Goal: Task Accomplishment & Management: Manage account settings

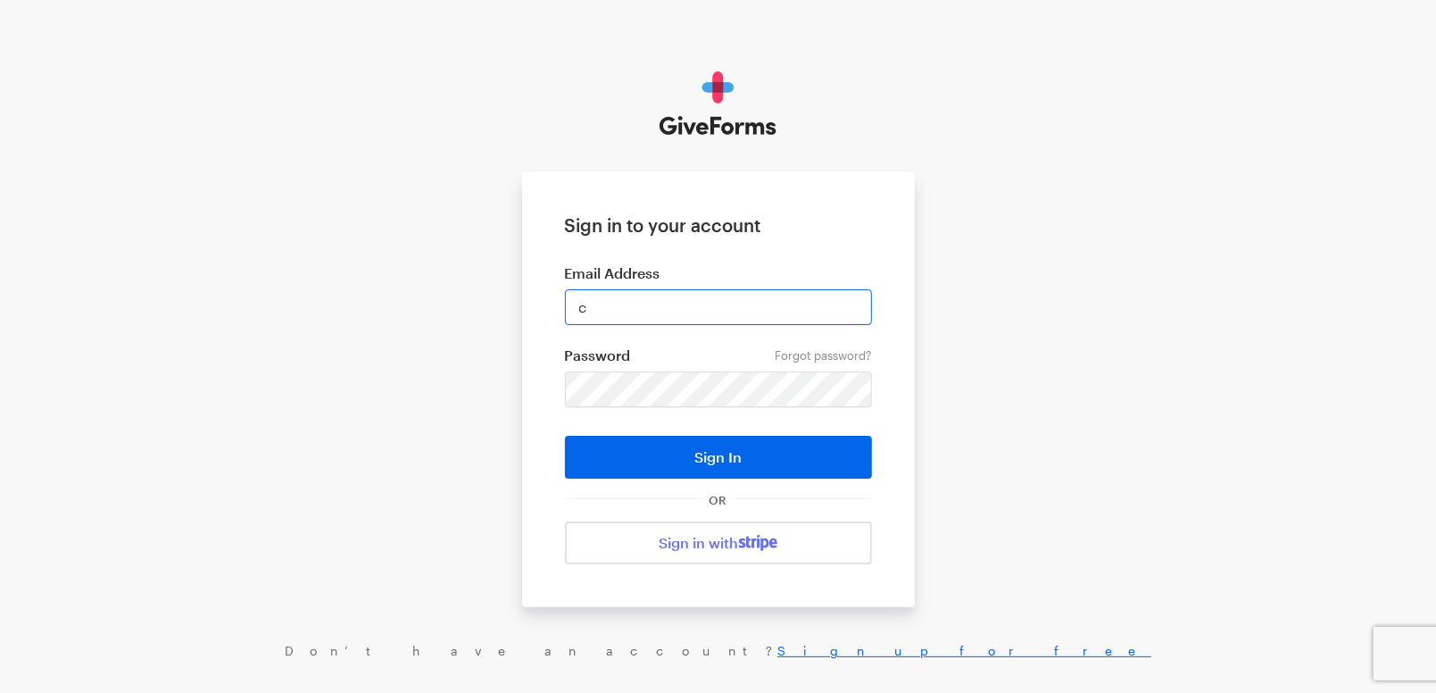
type input "cmacaraeg@brightfocus.org"
click at [658, 368] on form "Sign in to your account Email Address cmacaraeg@brightfocus.org Forgot password…" at bounding box center [718, 389] width 393 height 436
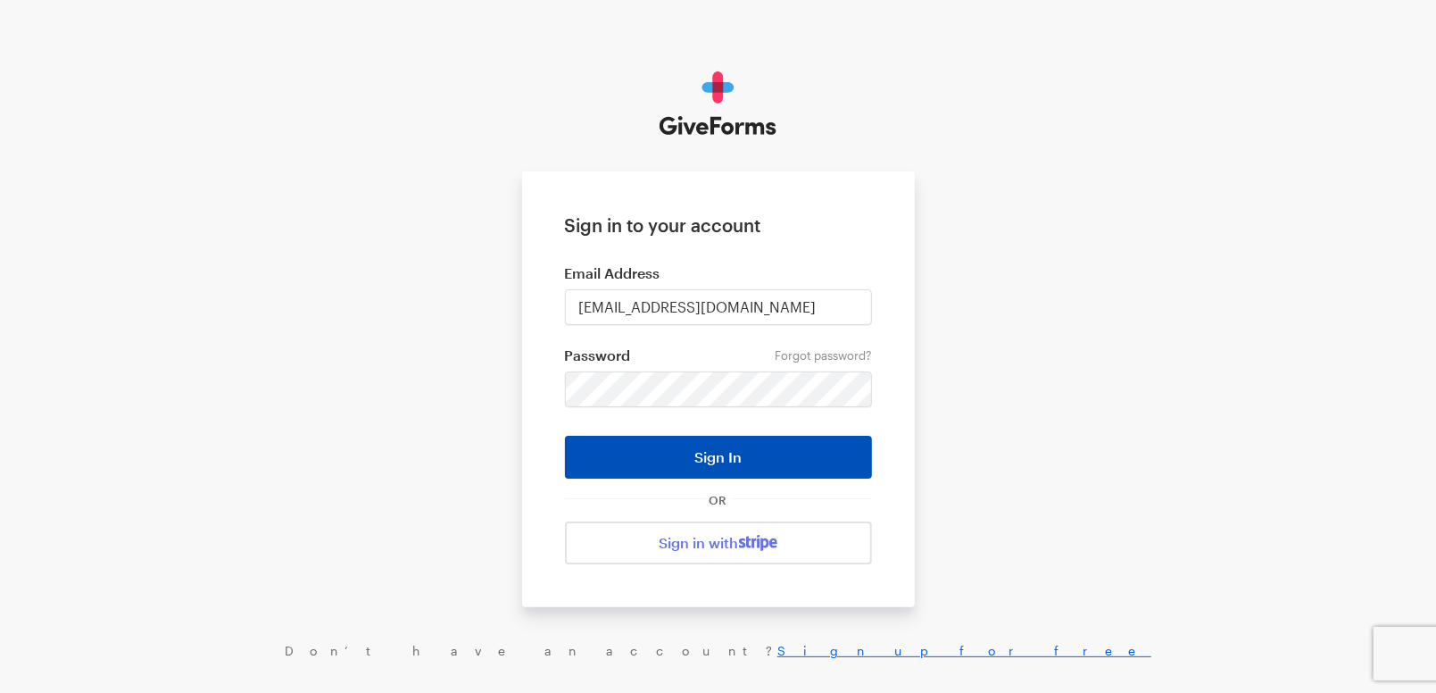
click at [754, 447] on button "Sign In" at bounding box center [718, 457] width 307 height 43
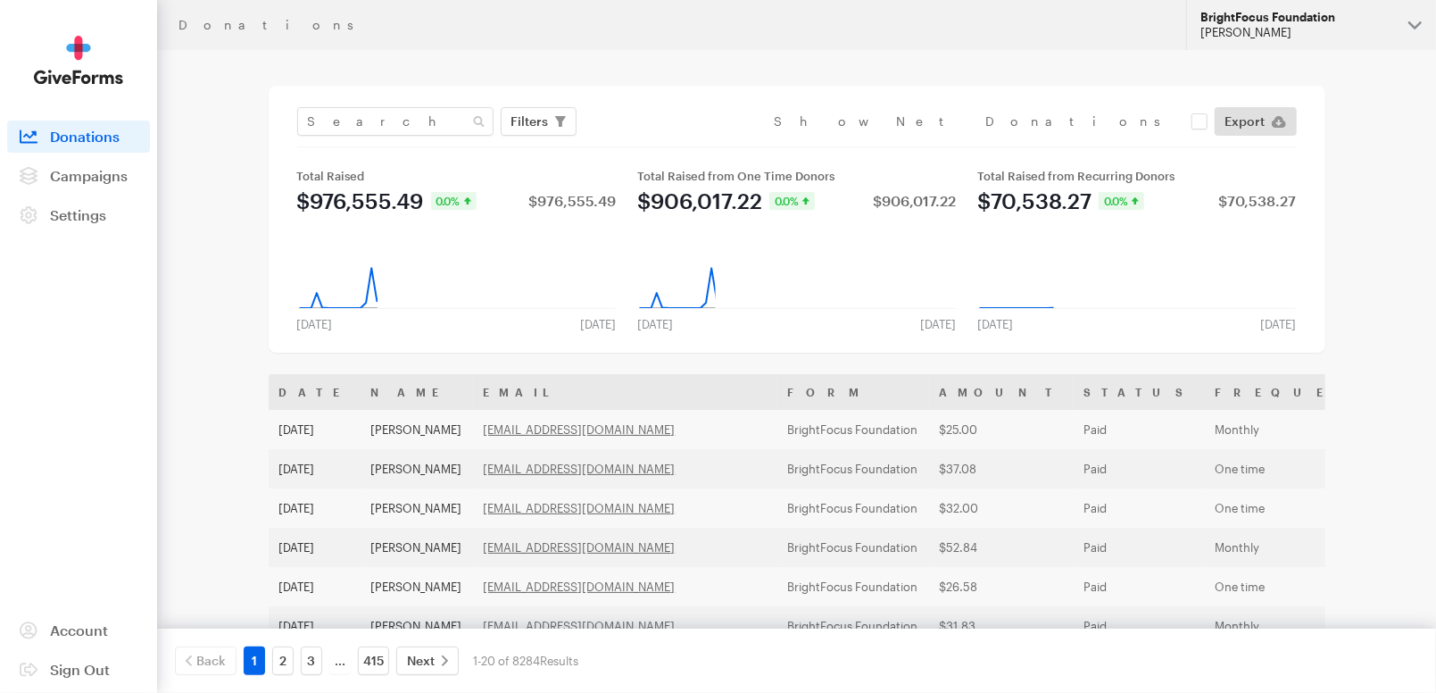
click at [1269, 23] on div "BrightFocus Foundation" at bounding box center [1298, 17] width 194 height 15
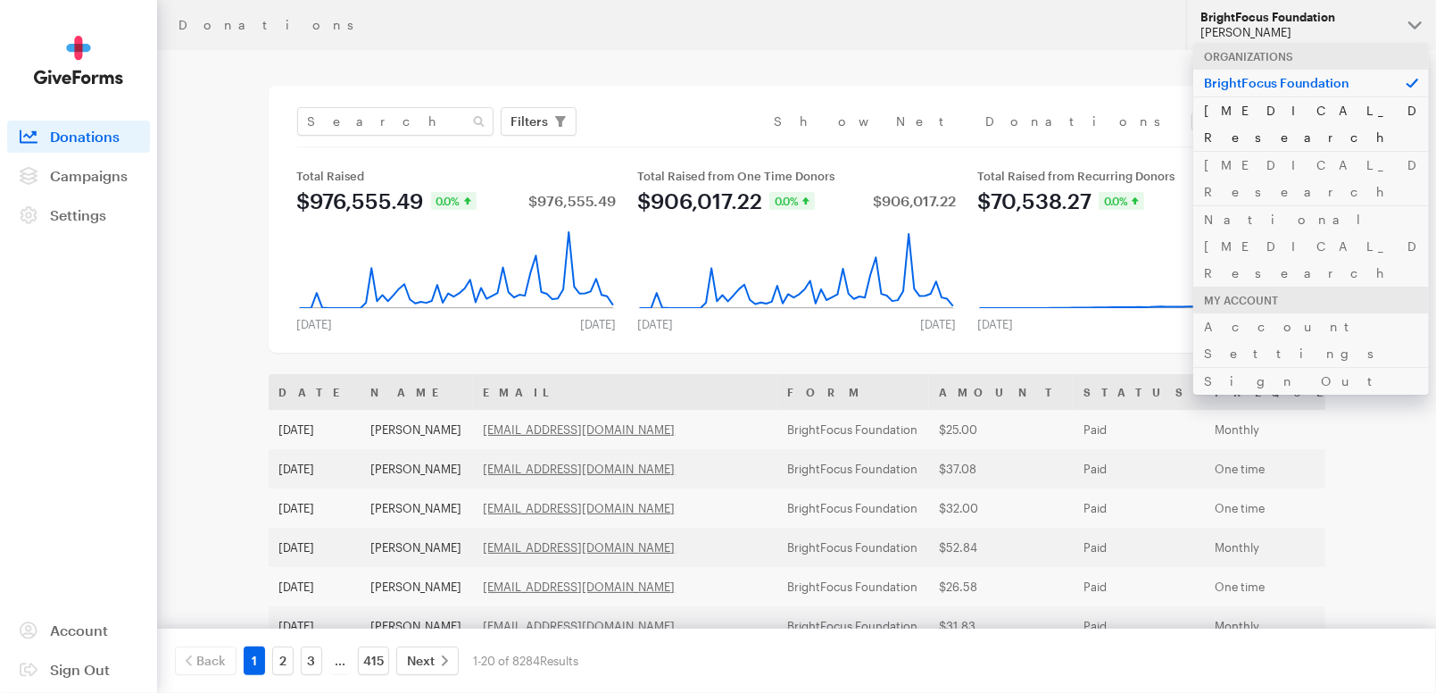
click at [1265, 113] on link "[MEDICAL_DATA] Research" at bounding box center [1312, 123] width 236 height 54
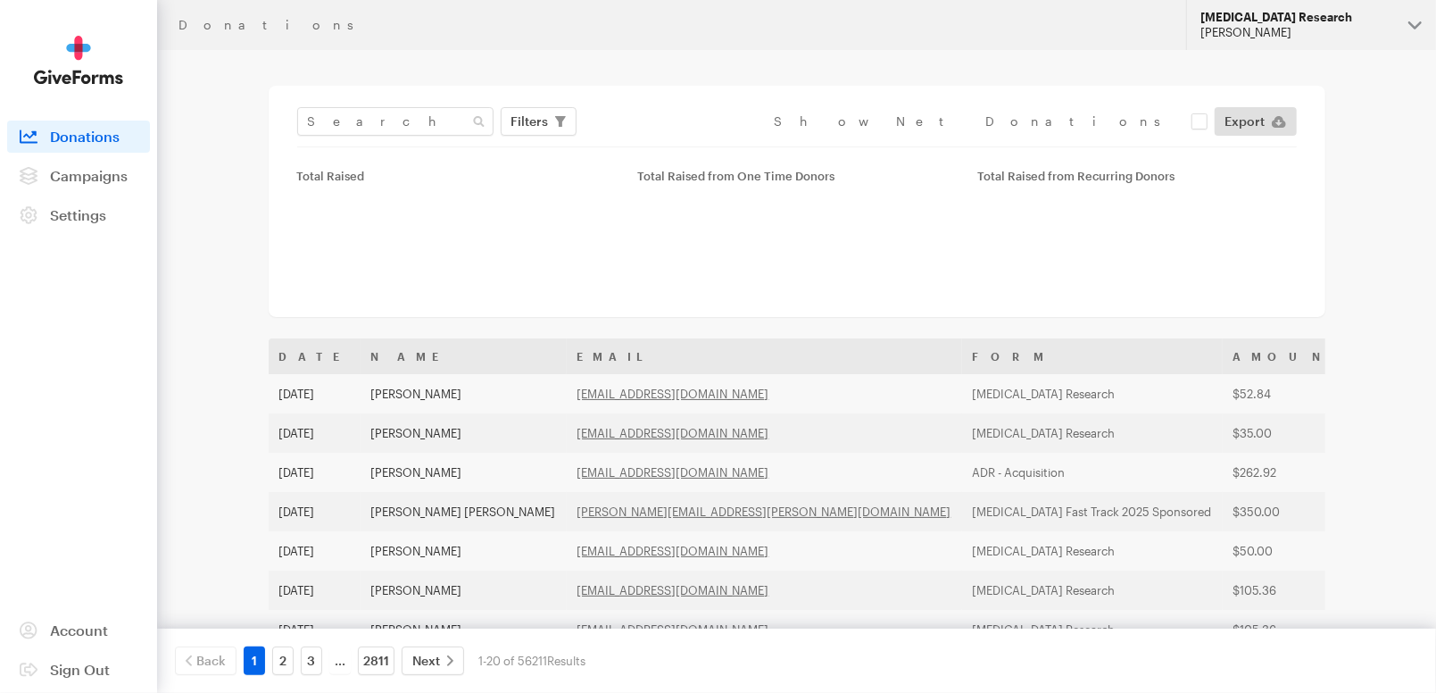
click at [1316, 33] on div "[PERSON_NAME]" at bounding box center [1298, 32] width 194 height 15
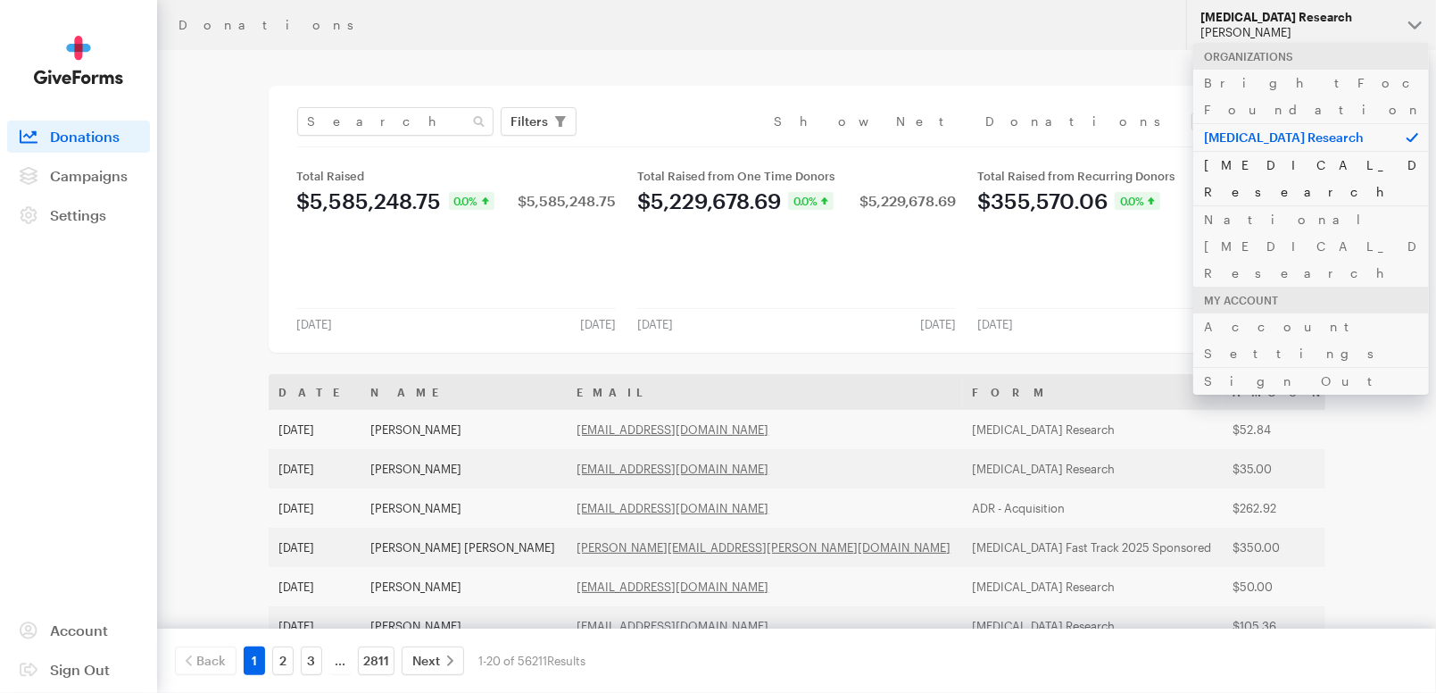
click at [1293, 151] on link "[MEDICAL_DATA] Research" at bounding box center [1312, 178] width 236 height 54
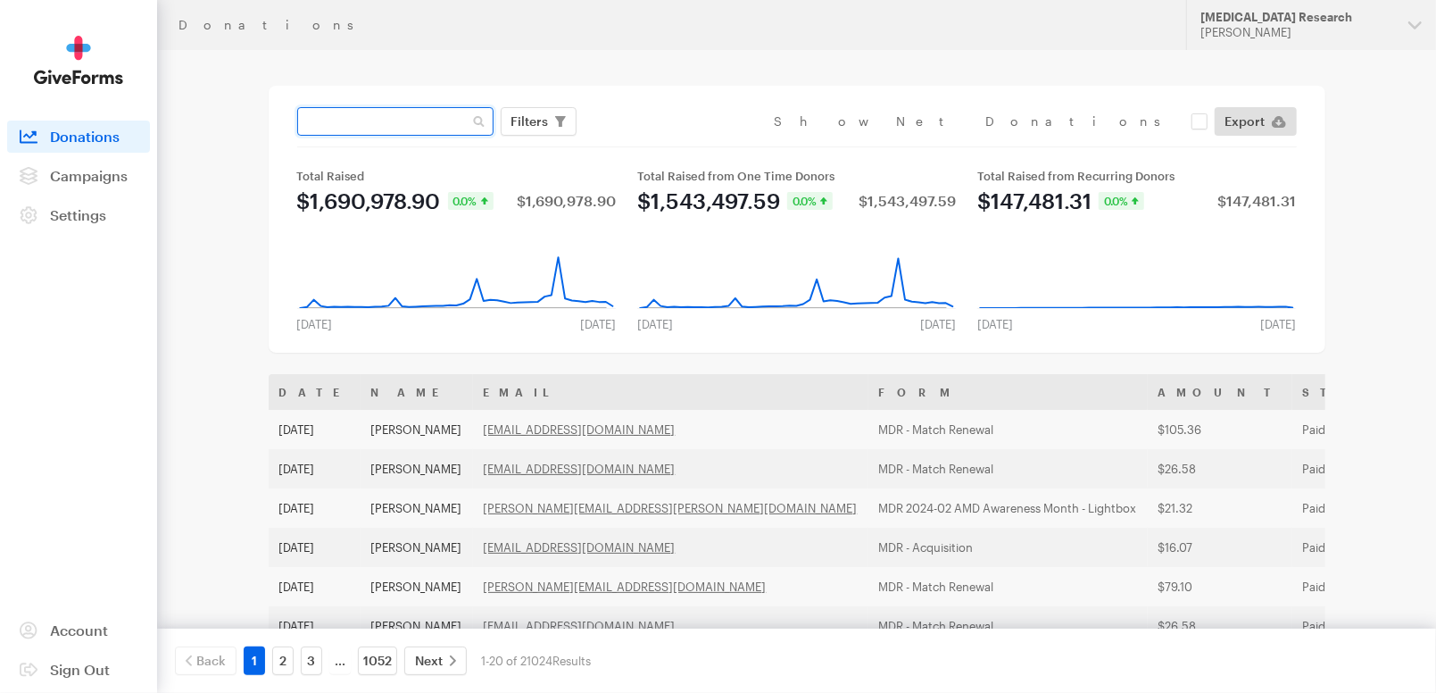
click at [400, 113] on input "text" at bounding box center [395, 121] width 196 height 29
paste input "taylorteachus@yahoo.com"
type input "taylorteachus@yahoo.com"
click at [665, 145] on button "Apply" at bounding box center [693, 159] width 57 height 29
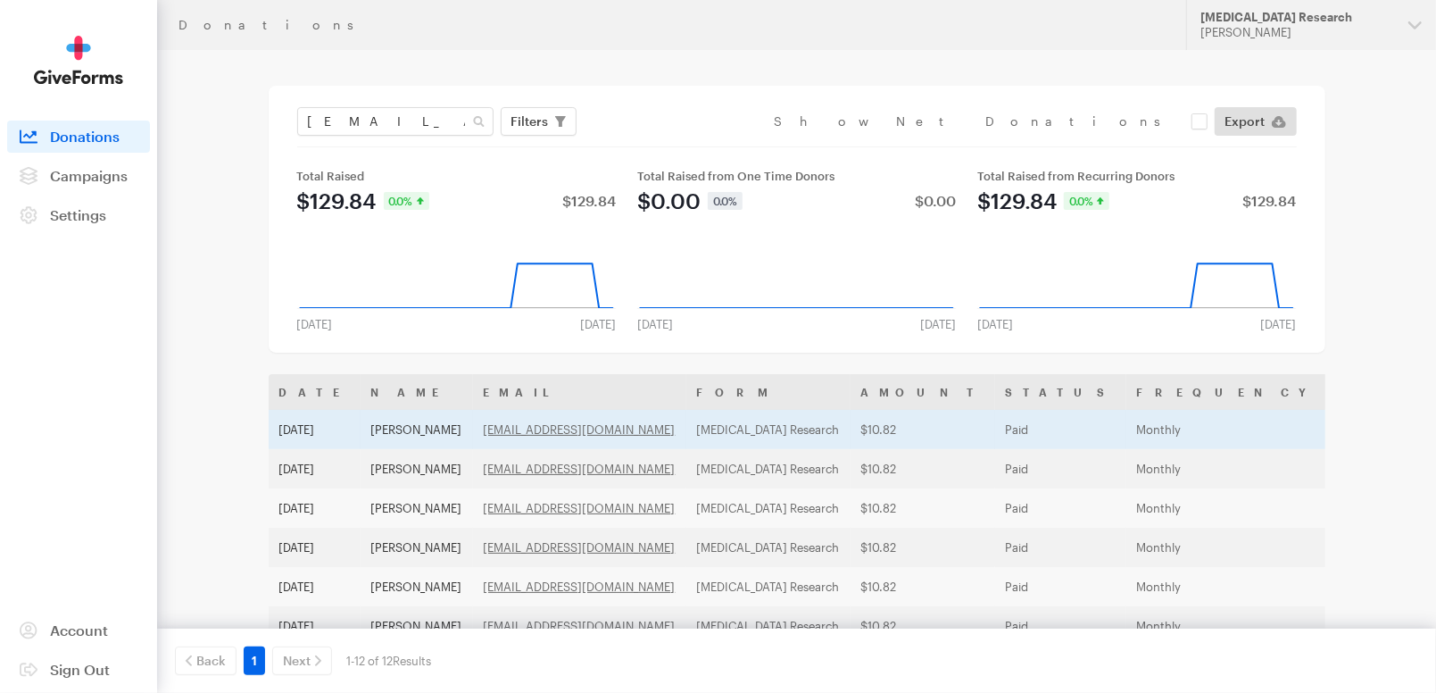
click at [781, 432] on td "[MEDICAL_DATA] Research" at bounding box center [768, 429] width 164 height 39
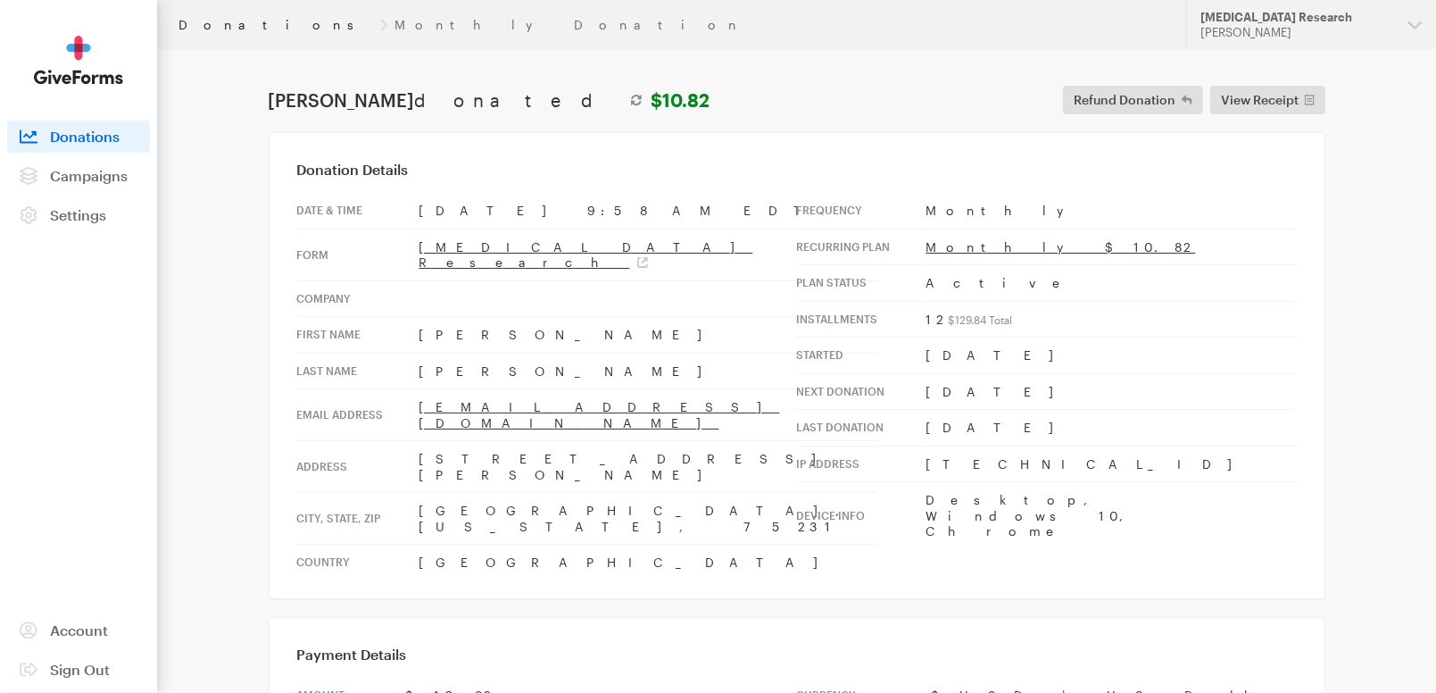
click at [212, 25] on link "Donations" at bounding box center [276, 25] width 195 height 14
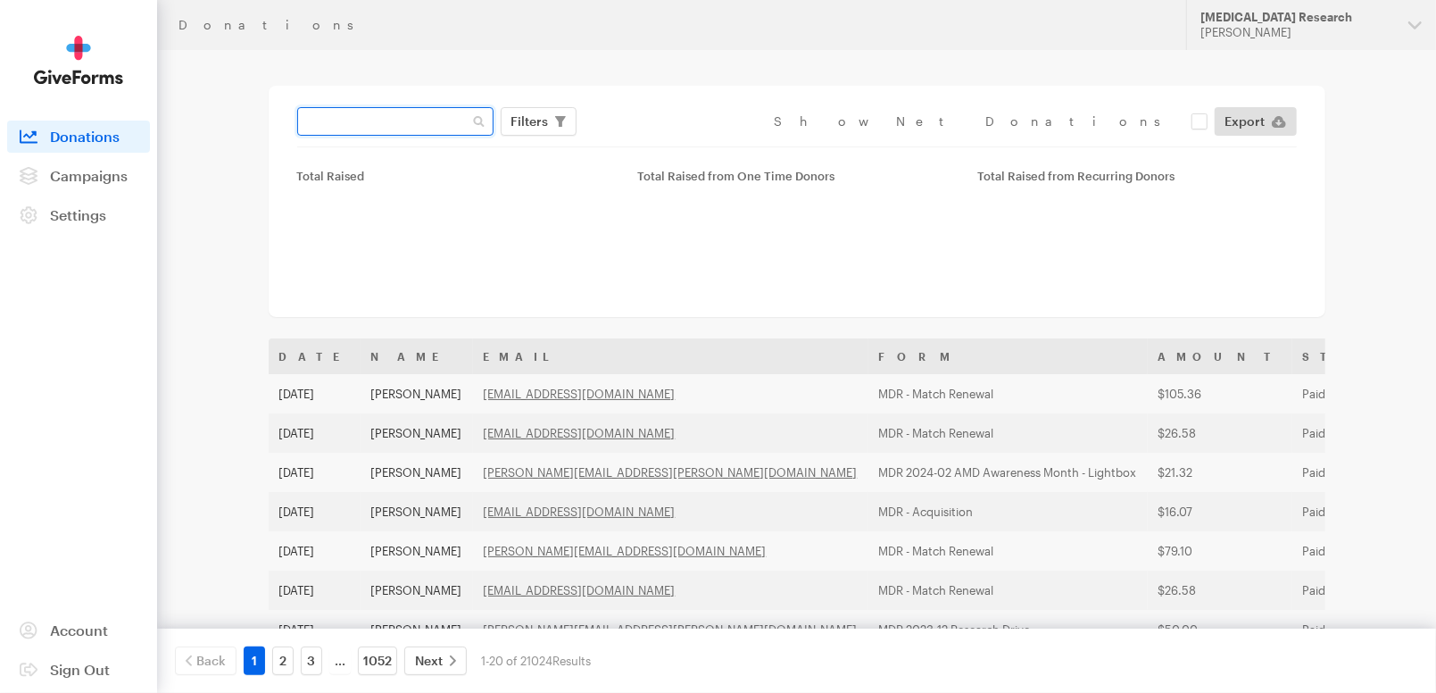
click at [398, 123] on input "text" at bounding box center [395, 121] width 196 height 29
paste input "[EMAIL_ADDRESS][DOMAIN_NAME]"
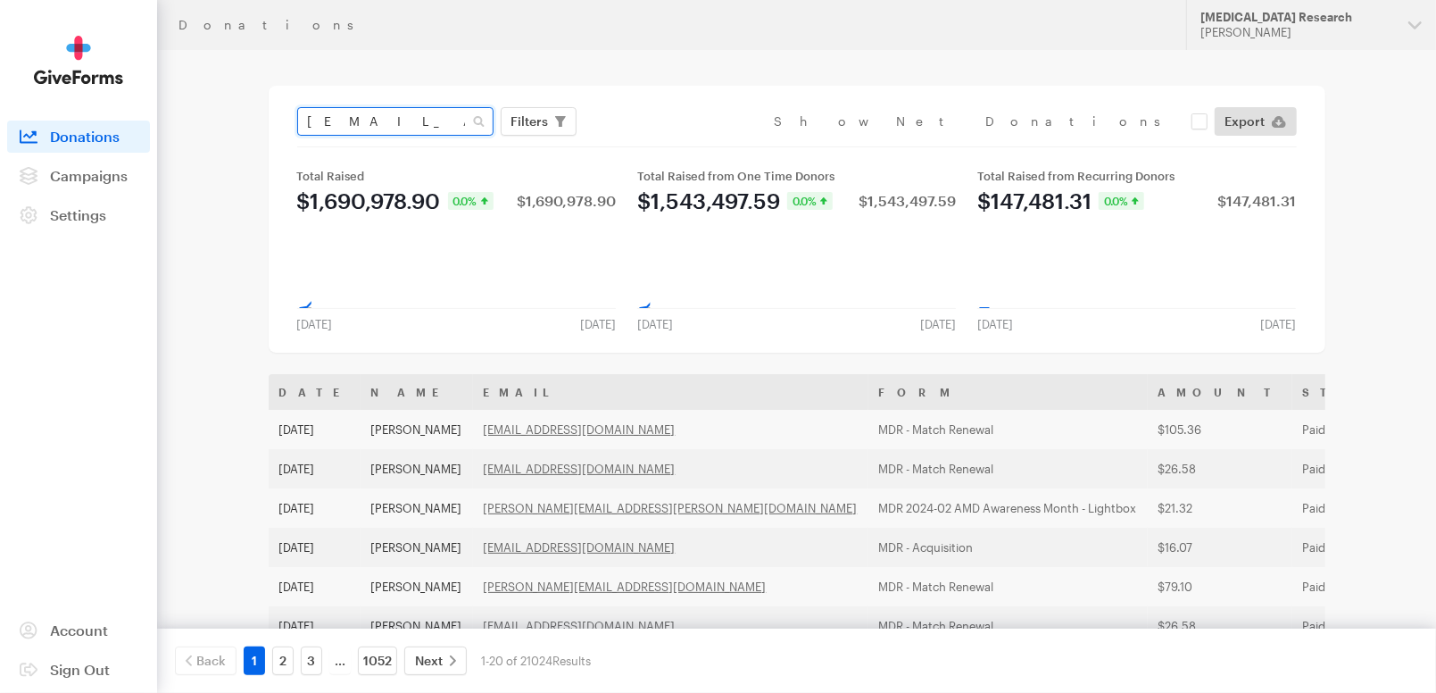
type input "[EMAIL_ADDRESS][DOMAIN_NAME]"
click at [665, 145] on button "Apply" at bounding box center [693, 159] width 57 height 29
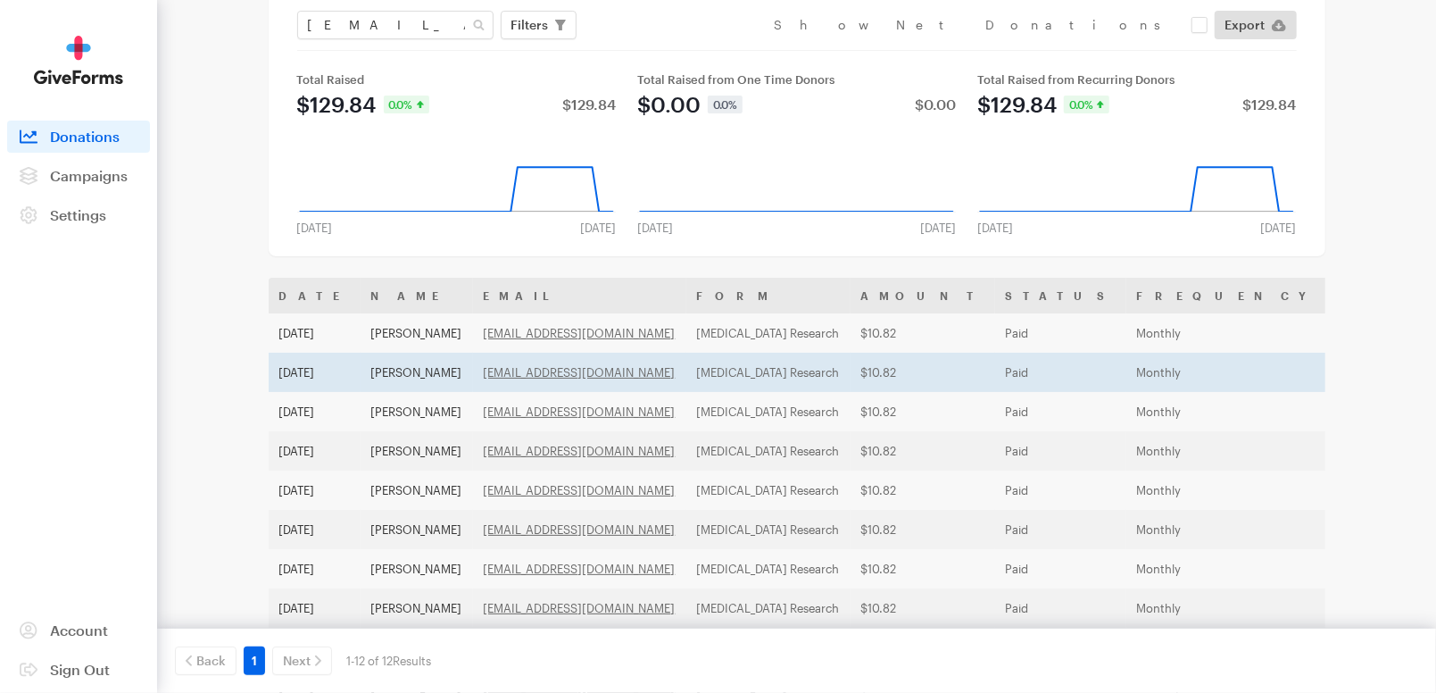
scroll to position [97, 0]
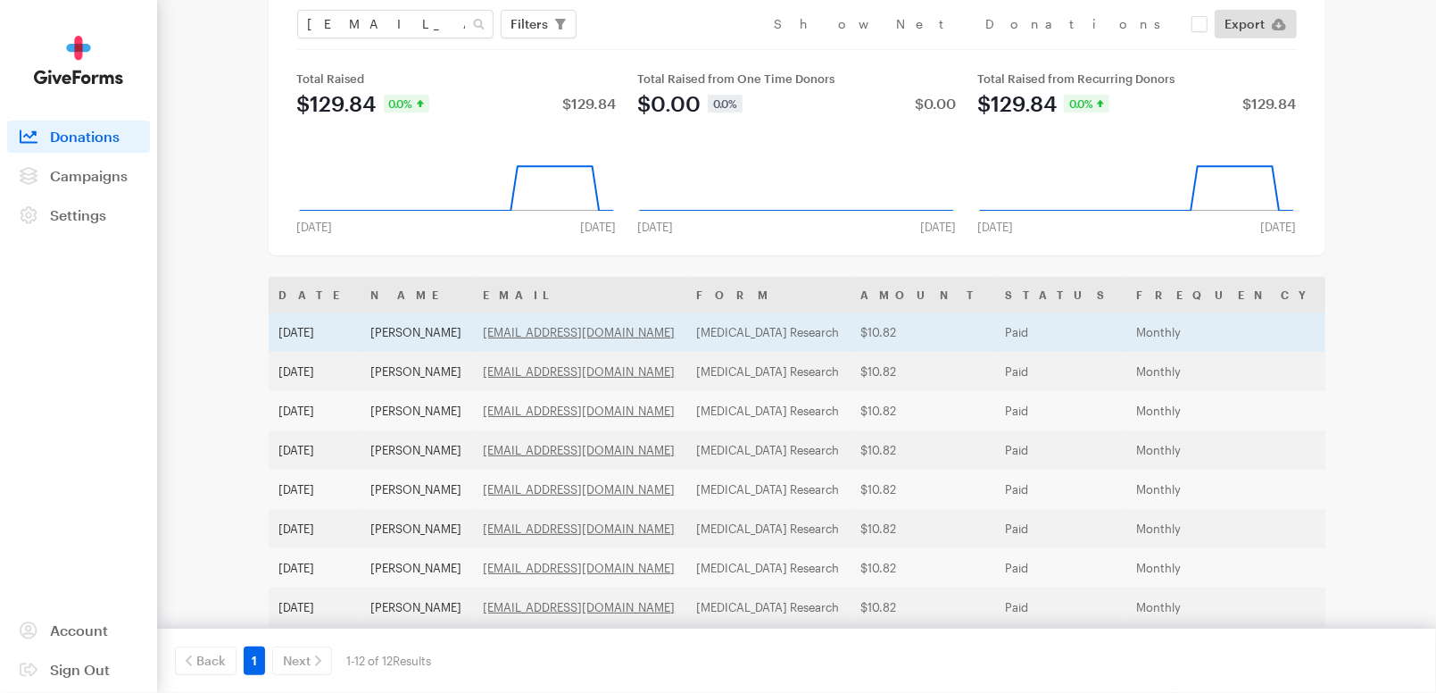
click at [1127, 323] on td "Monthly" at bounding box center [1229, 331] width 204 height 39
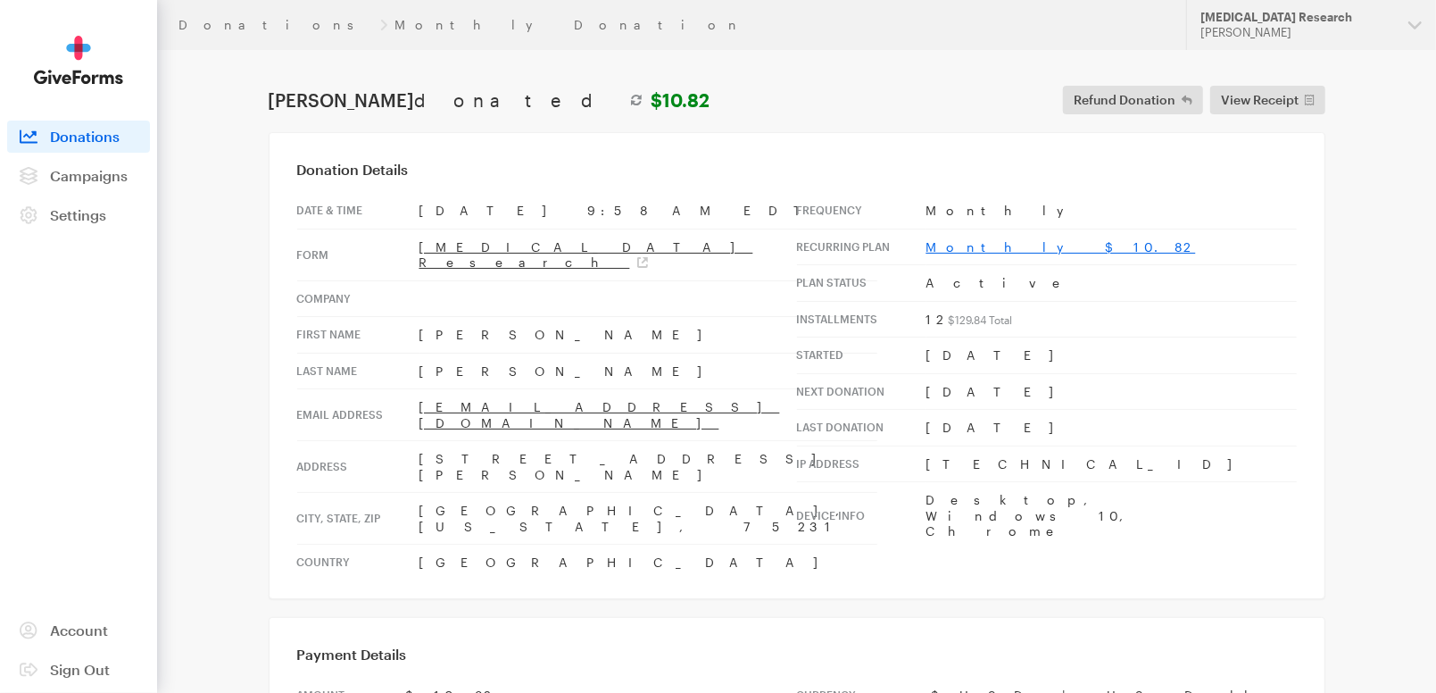
click at [979, 249] on link "Monthly $10.82" at bounding box center [1062, 246] width 270 height 15
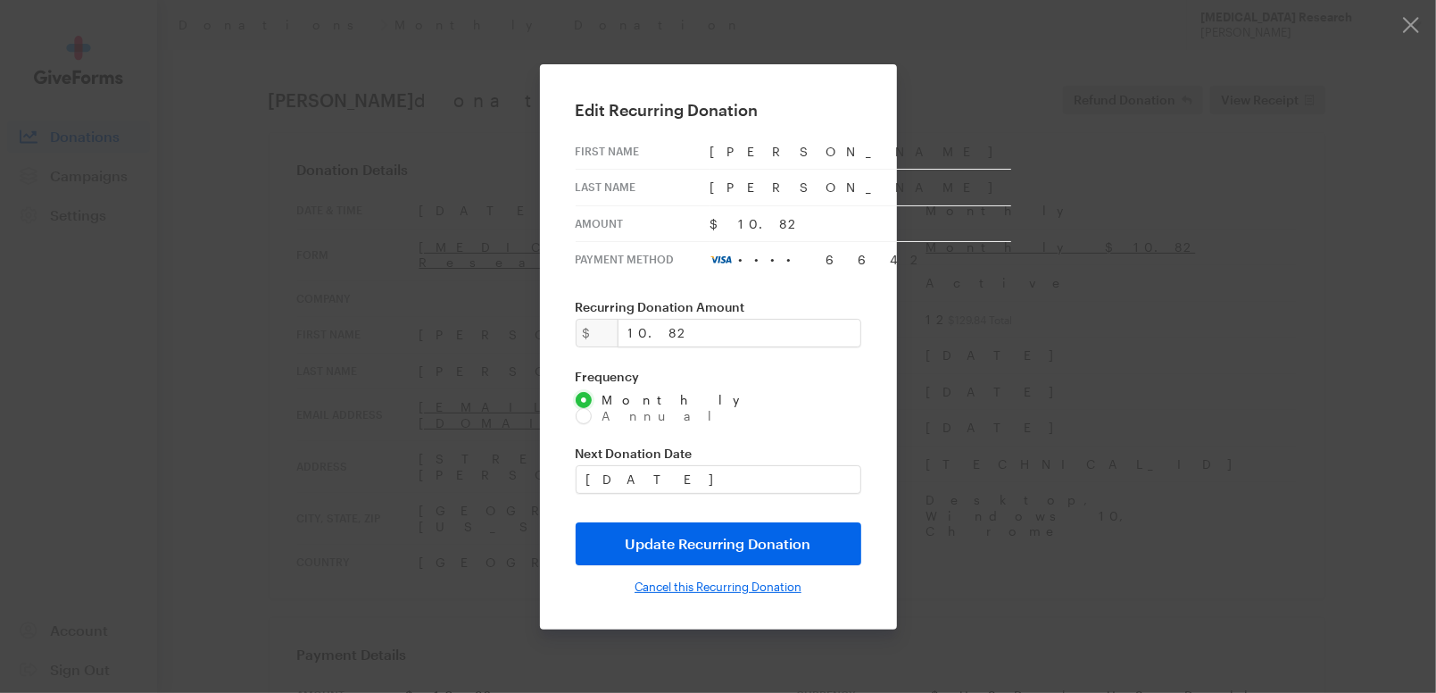
click at [737, 579] on input "Cancel this Recurring Donation" at bounding box center [718, 586] width 167 height 14
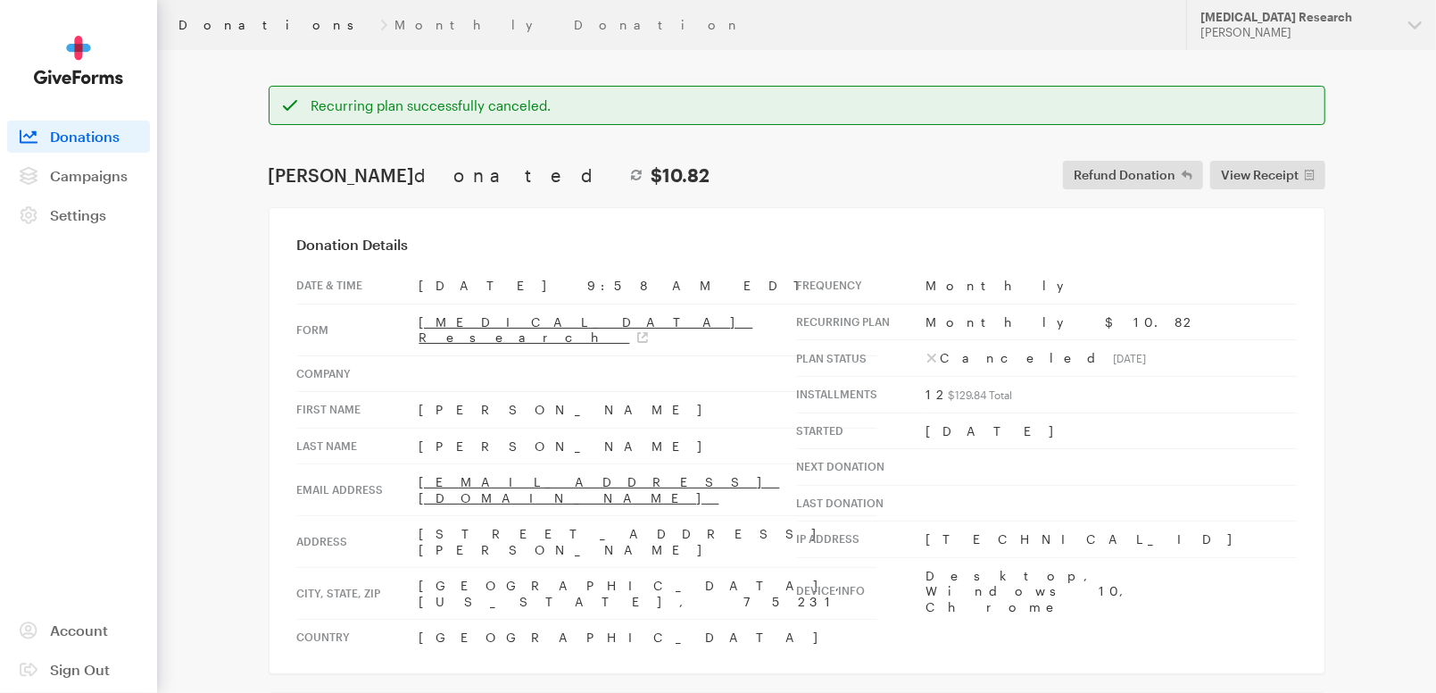
click at [212, 29] on link "Donations" at bounding box center [276, 25] width 195 height 14
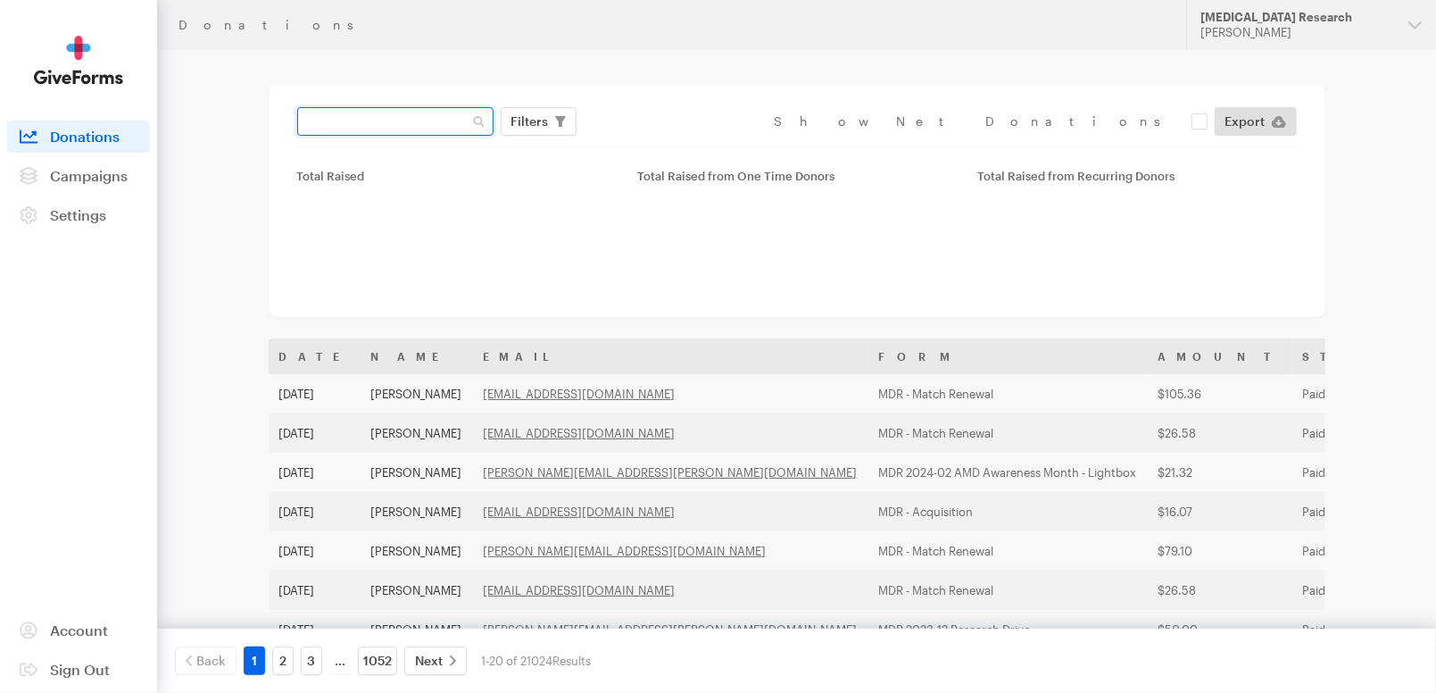
click at [403, 120] on input "text" at bounding box center [395, 121] width 196 height 29
paste input "taylorteachus@yahoo.com"
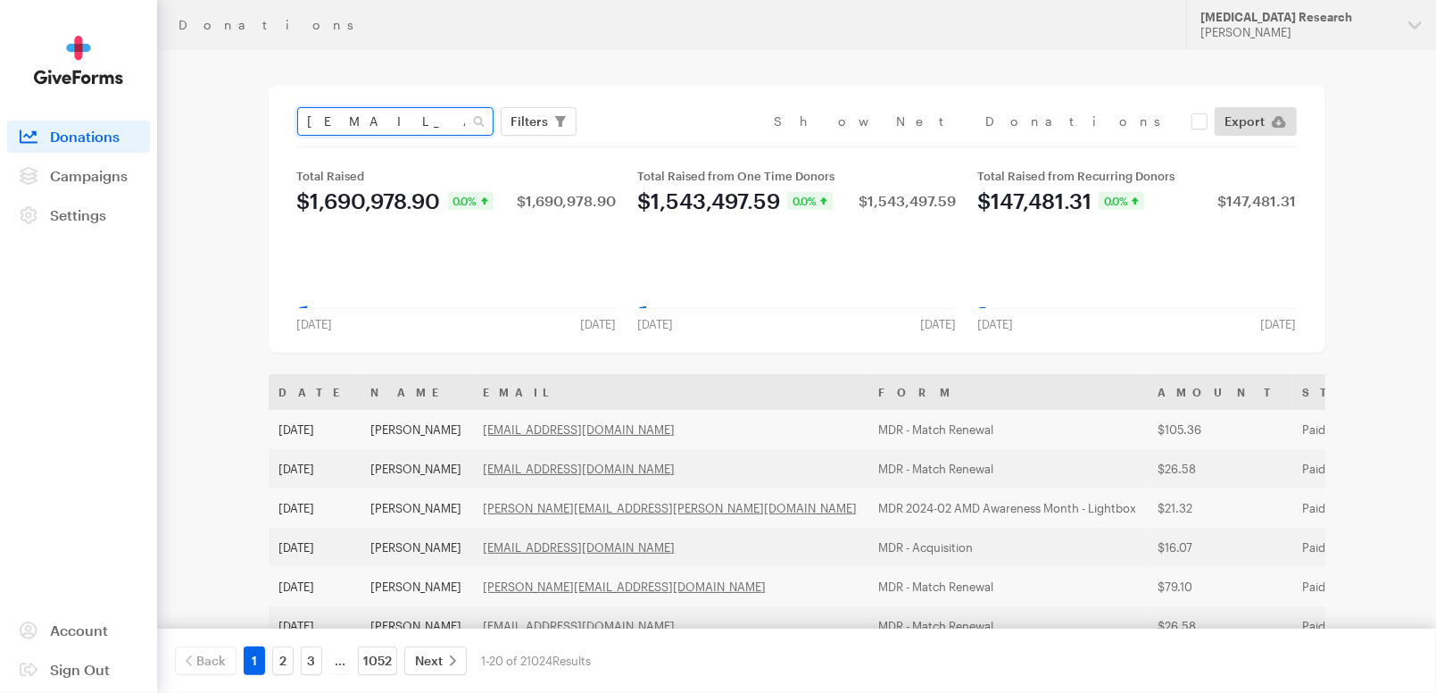
type input "taylorteachus@yahoo.com"
click at [665, 145] on button "Apply" at bounding box center [693, 159] width 57 height 29
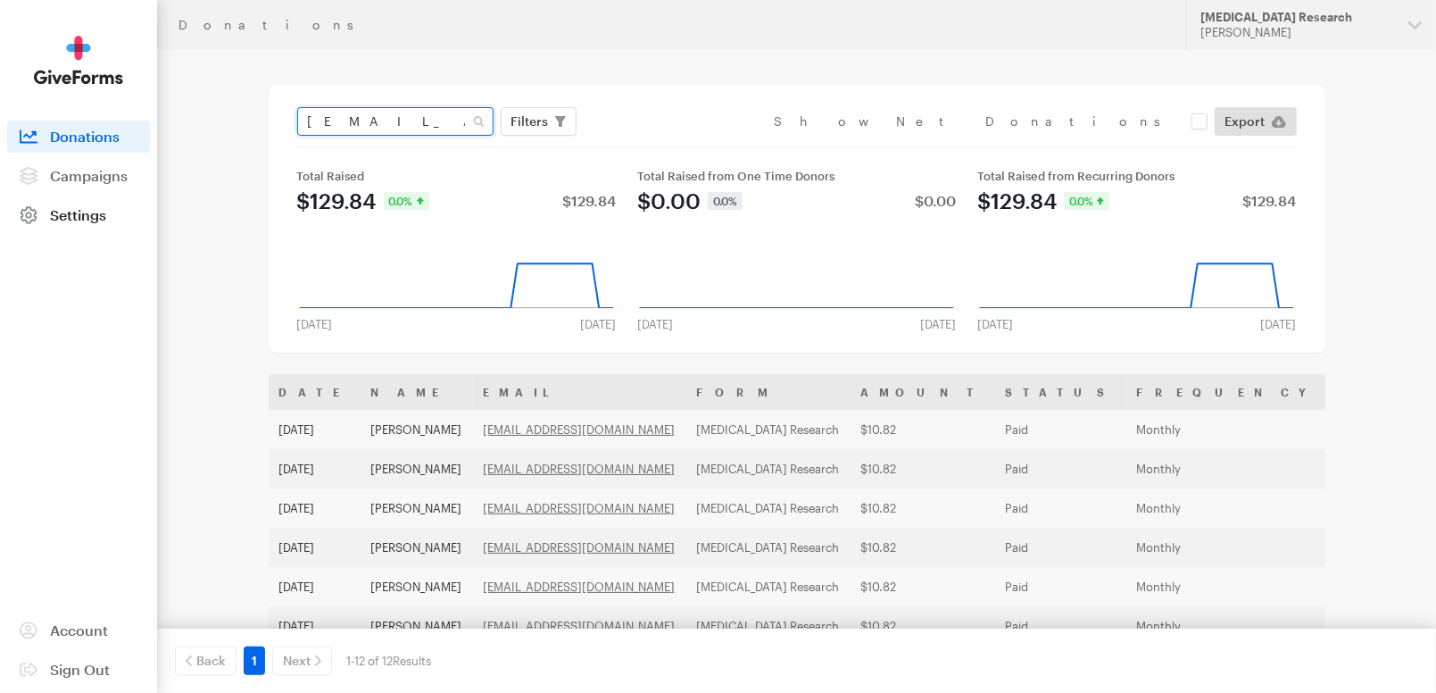
drag, startPoint x: 459, startPoint y: 123, endPoint x: 138, endPoint y: 205, distance: 330.8
click at [173, 201] on main "Donations taylorteachus@yahoo.com Filters Clear Filters Apply Date Jul 15, 2025…" at bounding box center [718, 516] width 1285 height 933
paste input "mecliff.44@gmail.com"
type input "mecliff.44@gmail.com"
click at [665, 145] on button "Apply" at bounding box center [693, 159] width 57 height 29
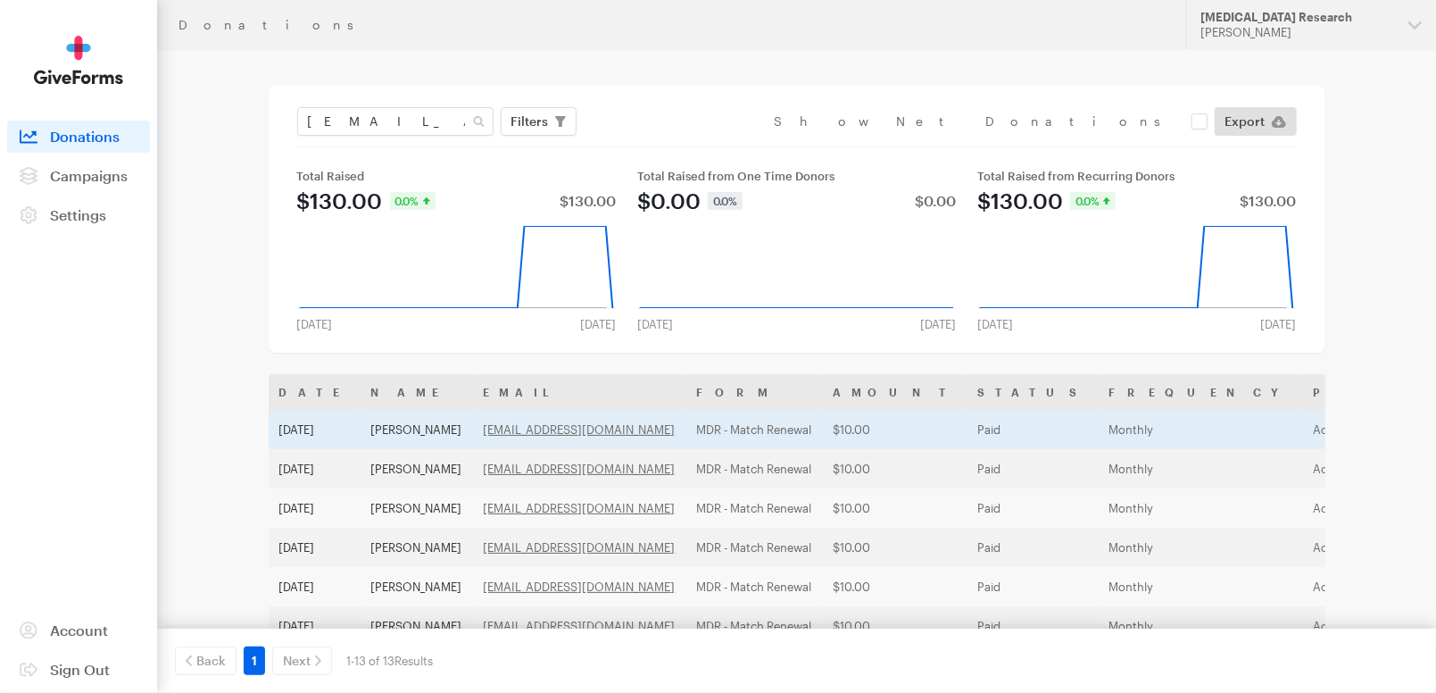
click at [823, 427] on td "$10.00" at bounding box center [895, 429] width 145 height 39
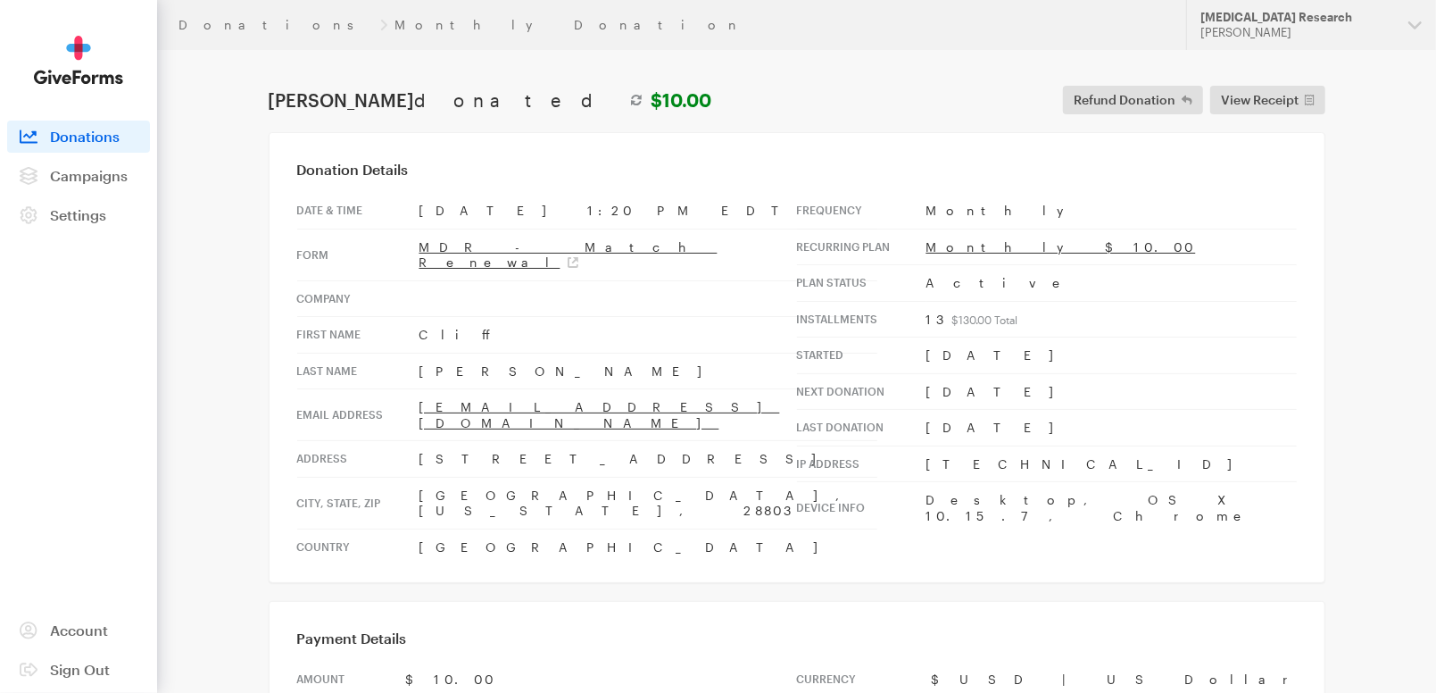
click at [986, 236] on td "Monthly $10.00" at bounding box center [1112, 247] width 370 height 37
click at [974, 241] on link "Monthly $10.00" at bounding box center [1062, 246] width 270 height 15
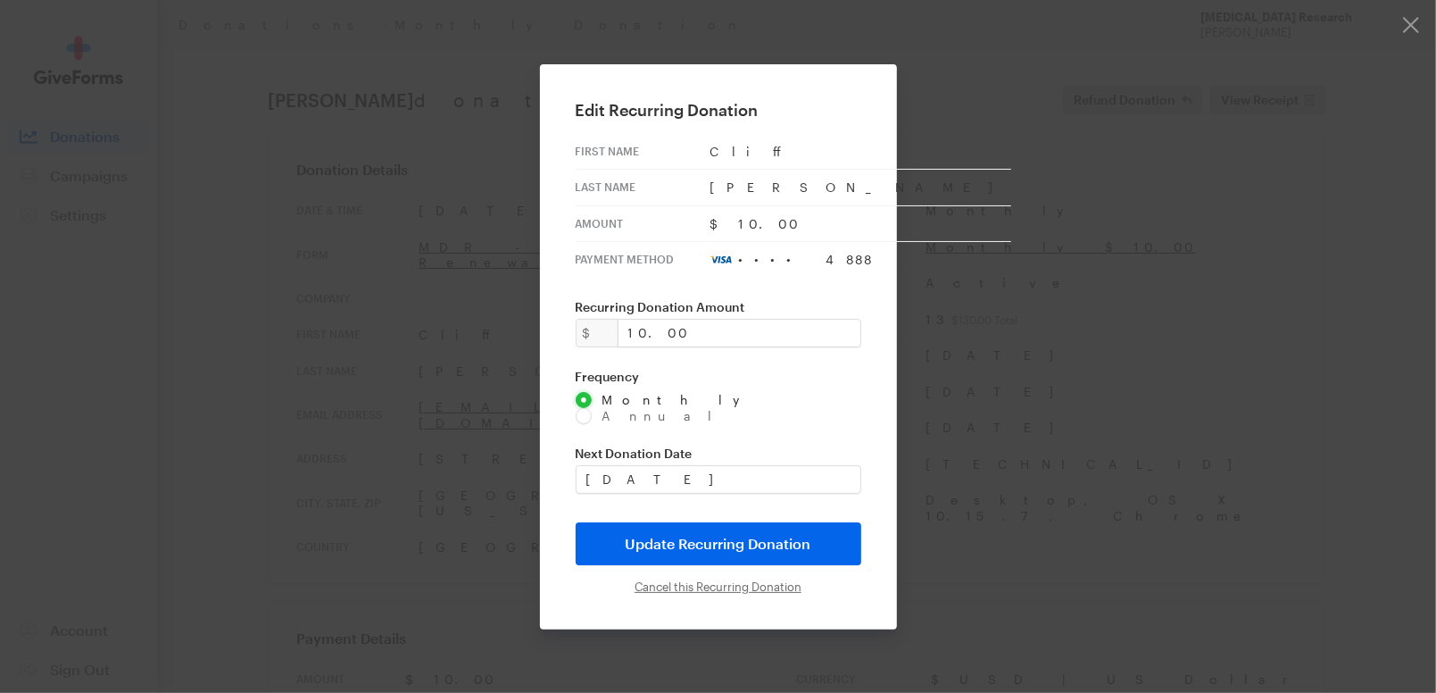
click at [684, 579] on input "Cancel this Recurring Donation" at bounding box center [718, 586] width 167 height 14
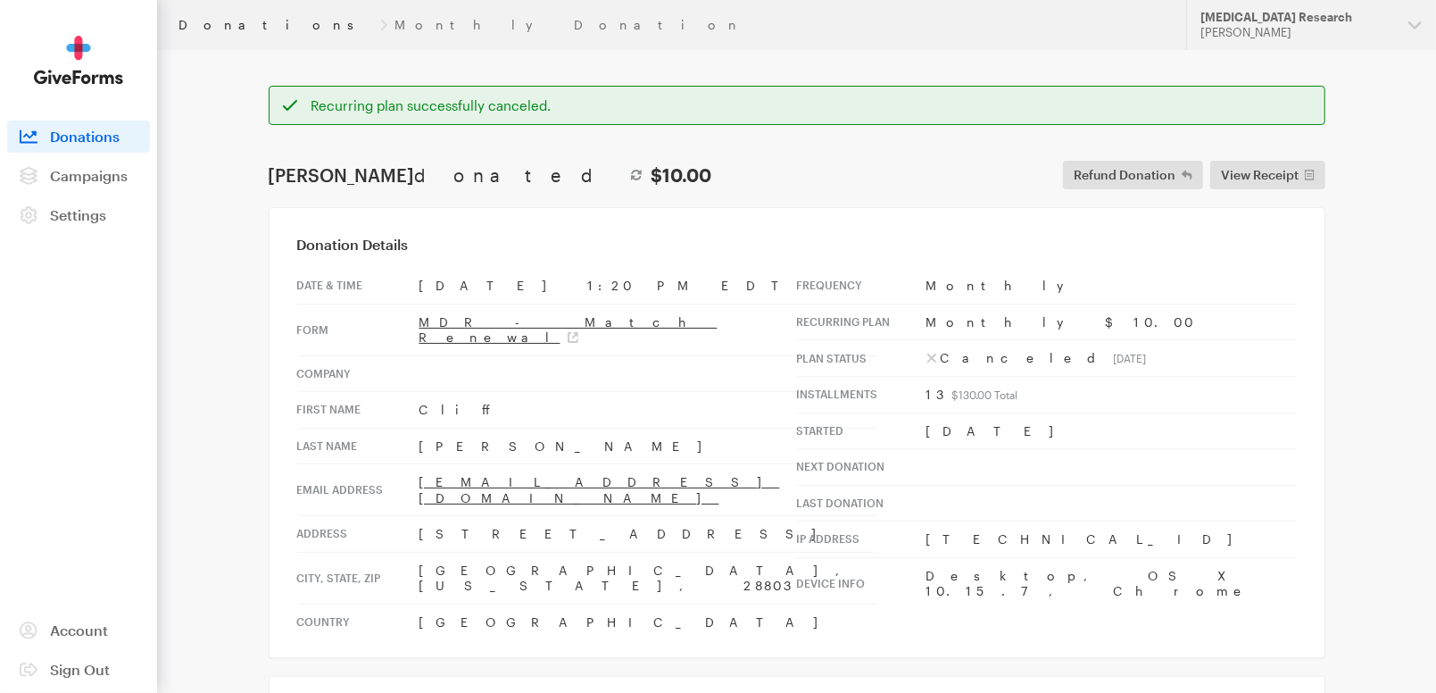
click at [212, 22] on link "Donations" at bounding box center [276, 25] width 195 height 14
